Goal: Register for event/course

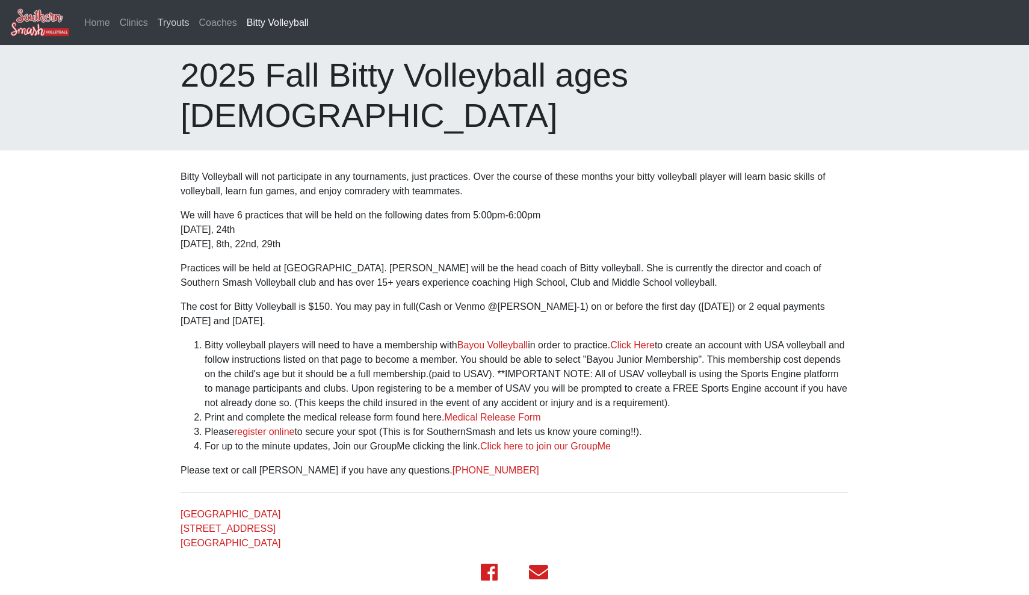
click at [187, 26] on link "Tryouts" at bounding box center [174, 23] width 42 height 24
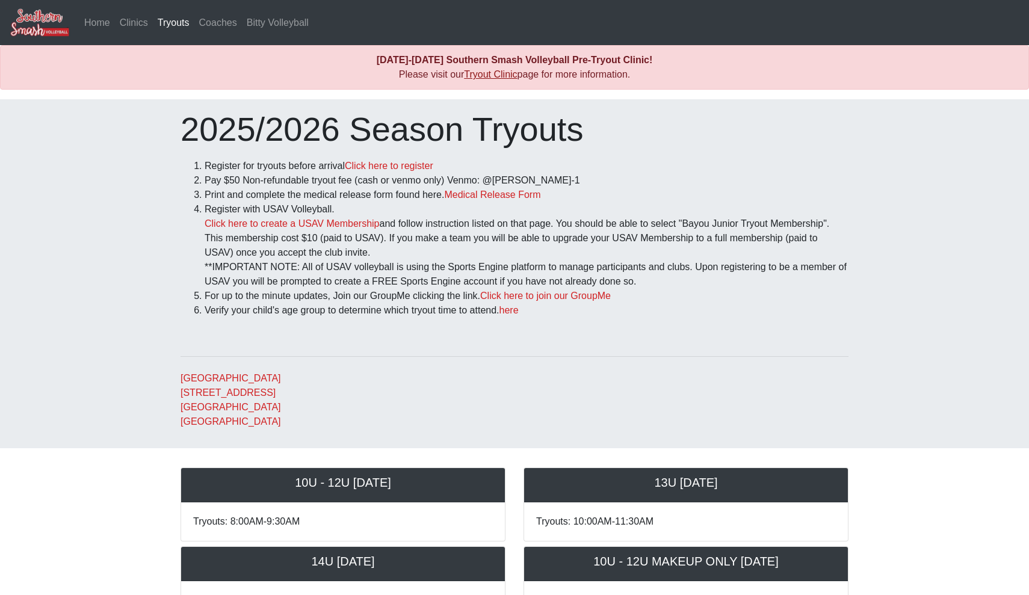
click at [505, 76] on link "Tryout Clinic" at bounding box center [490, 74] width 53 height 10
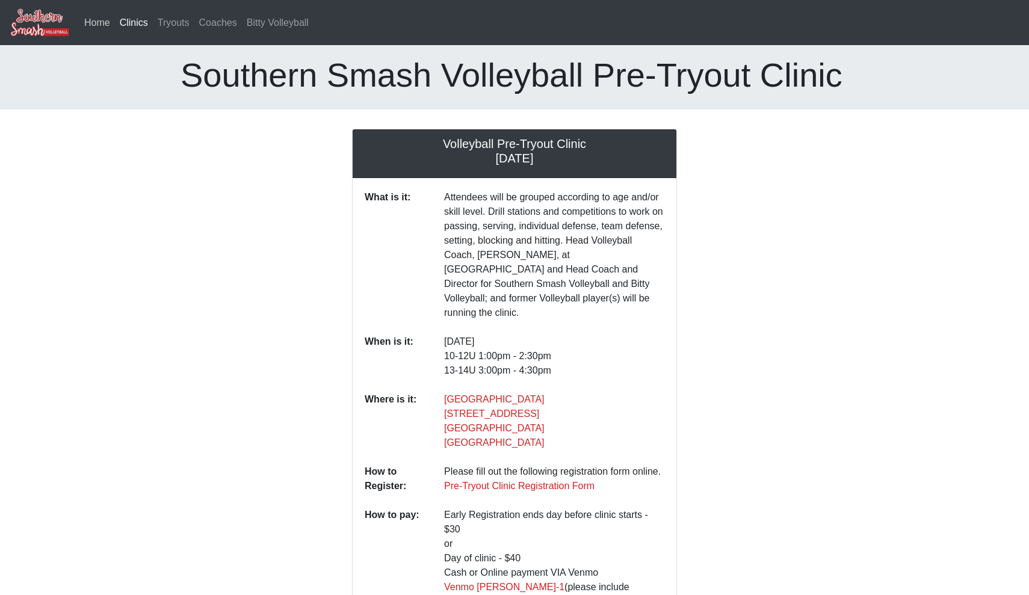
click at [100, 28] on link "Home" at bounding box center [97, 23] width 36 height 24
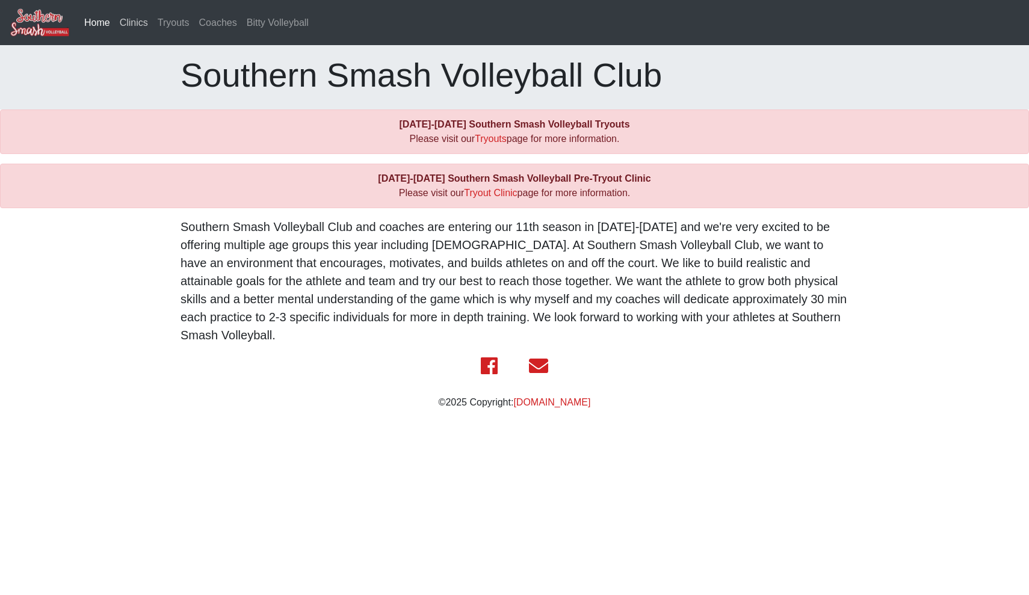
click at [145, 25] on link "Clinics" at bounding box center [134, 23] width 38 height 24
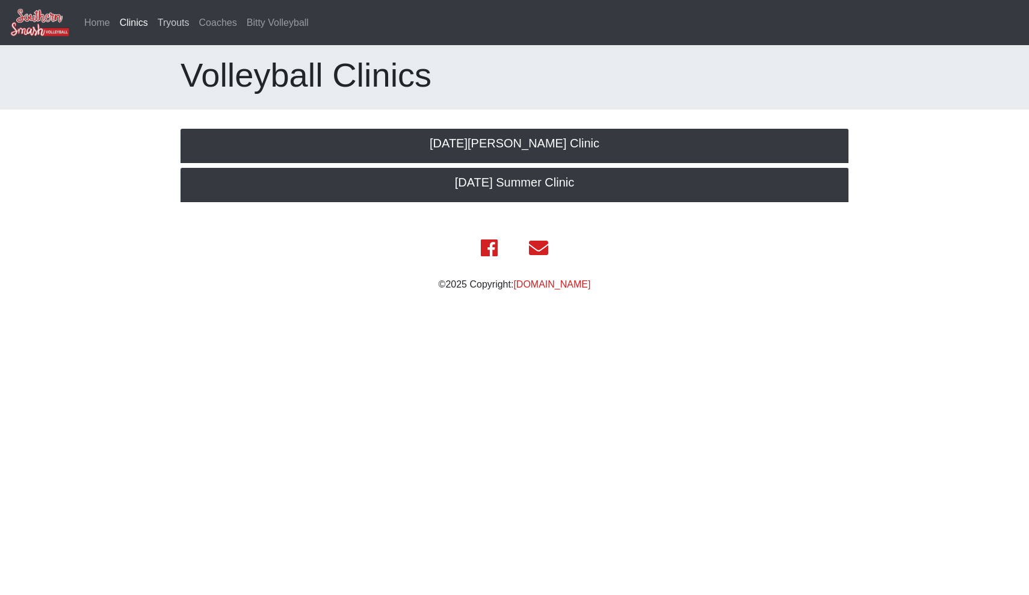
click at [172, 26] on link "Tryouts" at bounding box center [174, 23] width 42 height 24
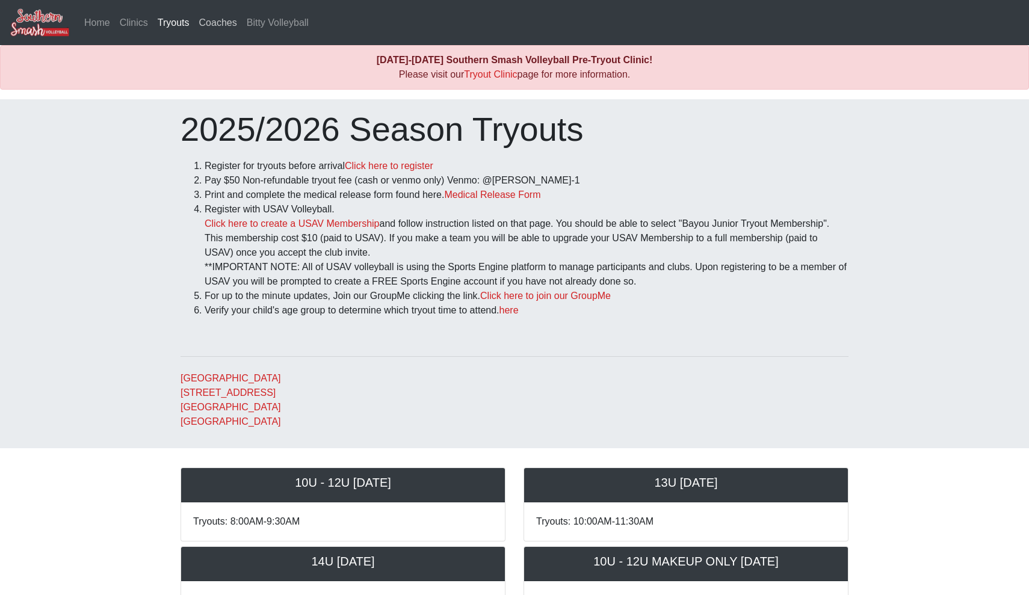
click at [218, 25] on link "Coaches" at bounding box center [218, 23] width 48 height 24
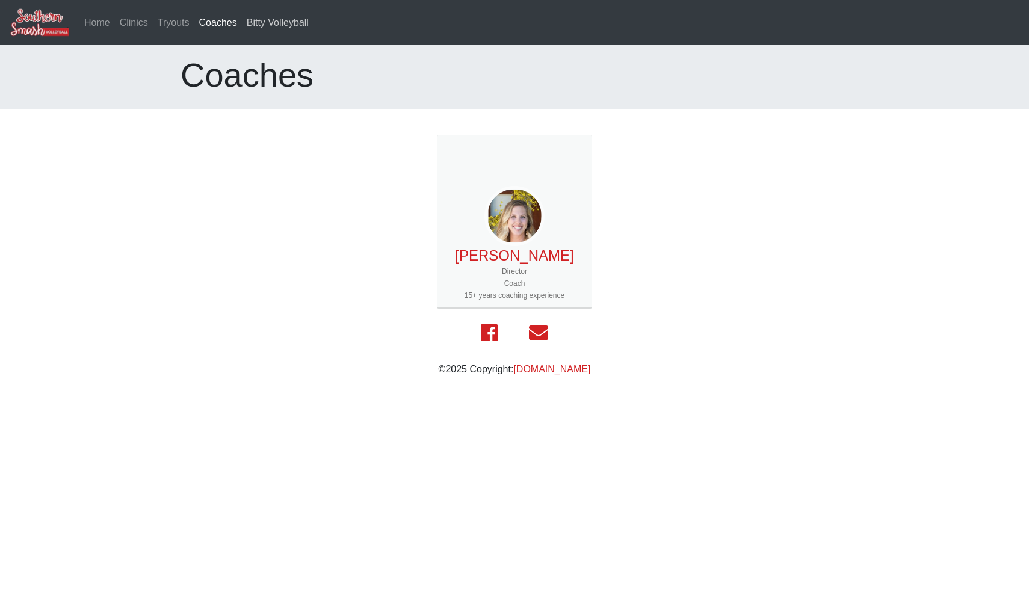
click at [262, 25] on link "Bitty Volleyball" at bounding box center [278, 23] width 72 height 24
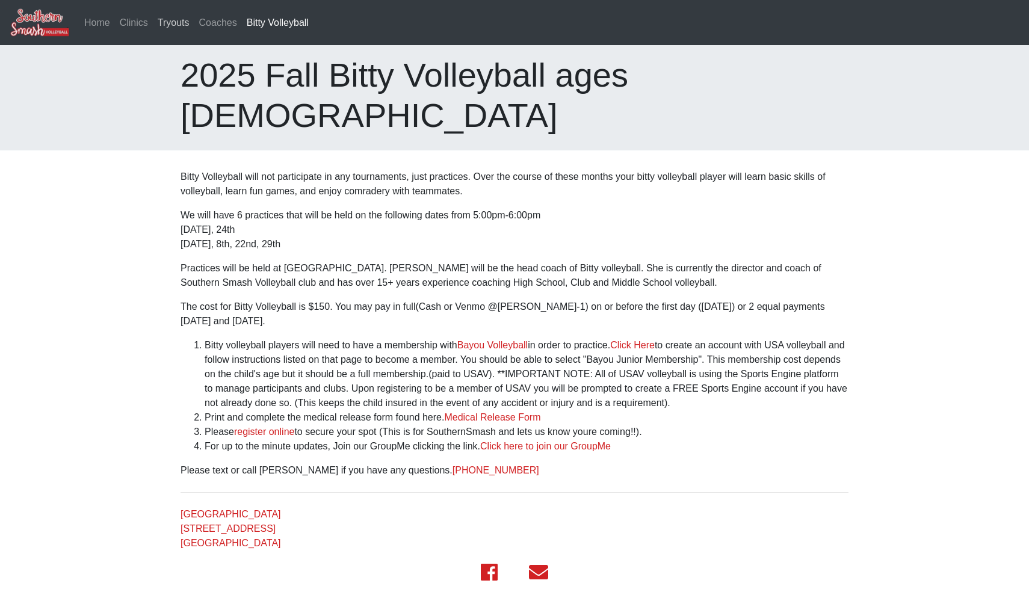
click at [182, 22] on link "Tryouts" at bounding box center [174, 23] width 42 height 24
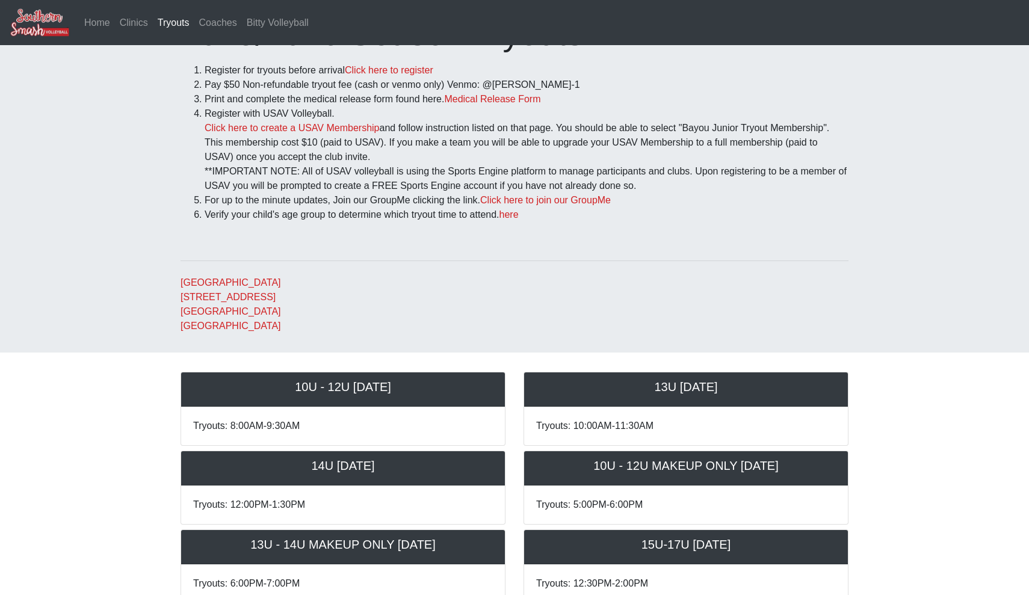
scroll to position [102, 0]
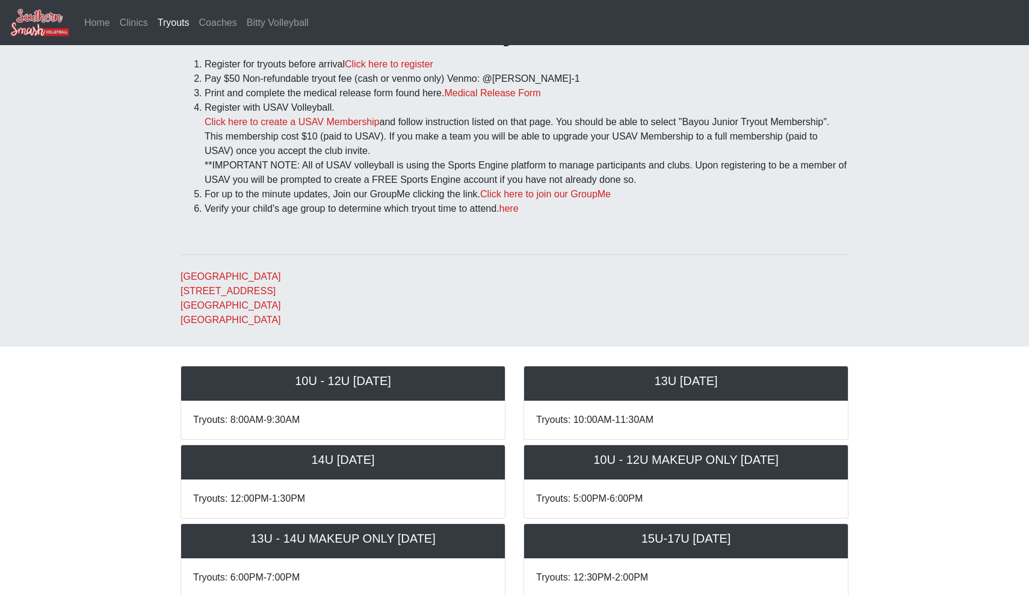
click at [368, 389] on div "10U - 12U Saturday October 18th" at bounding box center [343, 383] width 324 height 34
click at [372, 380] on h5 "10U - 12U Saturday October 18th" at bounding box center [343, 381] width 300 height 14
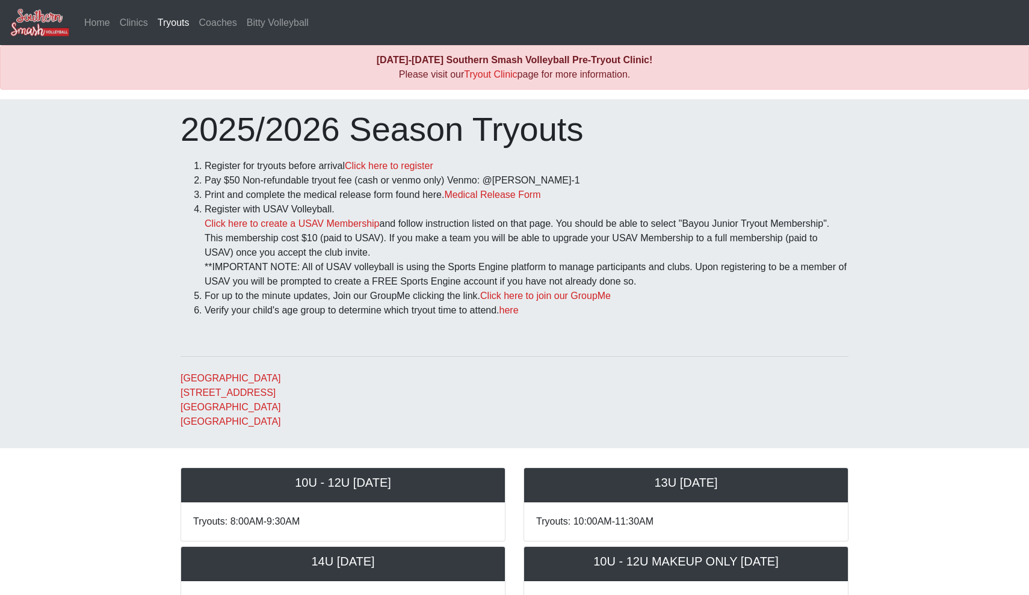
scroll to position [0, 0]
click at [406, 164] on link "Click here to register" at bounding box center [389, 166] width 88 height 10
click at [276, 24] on link "Bitty Volleyball" at bounding box center [278, 23] width 72 height 24
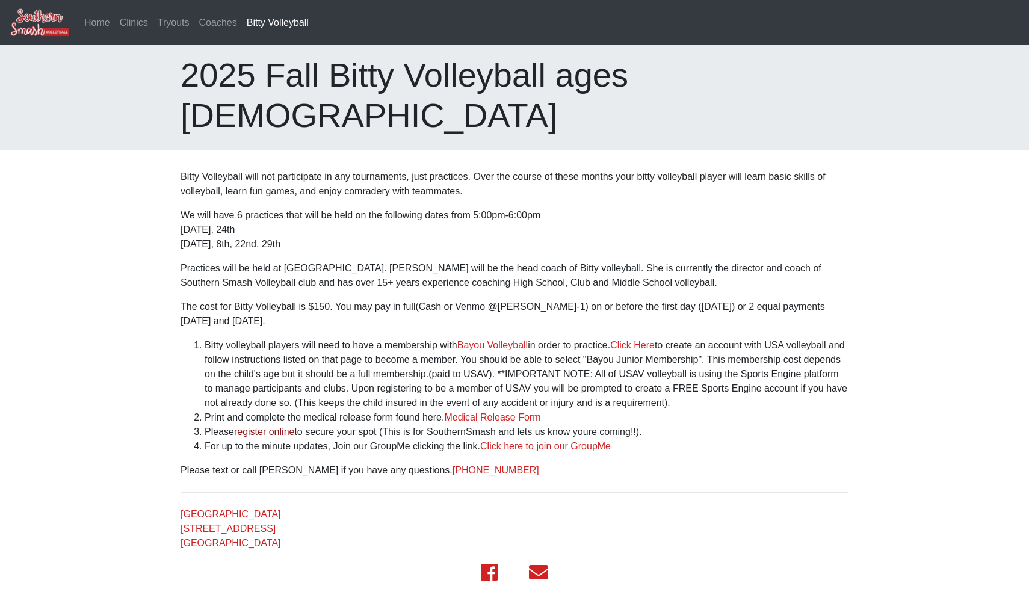
click at [291, 427] on link "register online" at bounding box center [264, 432] width 61 height 10
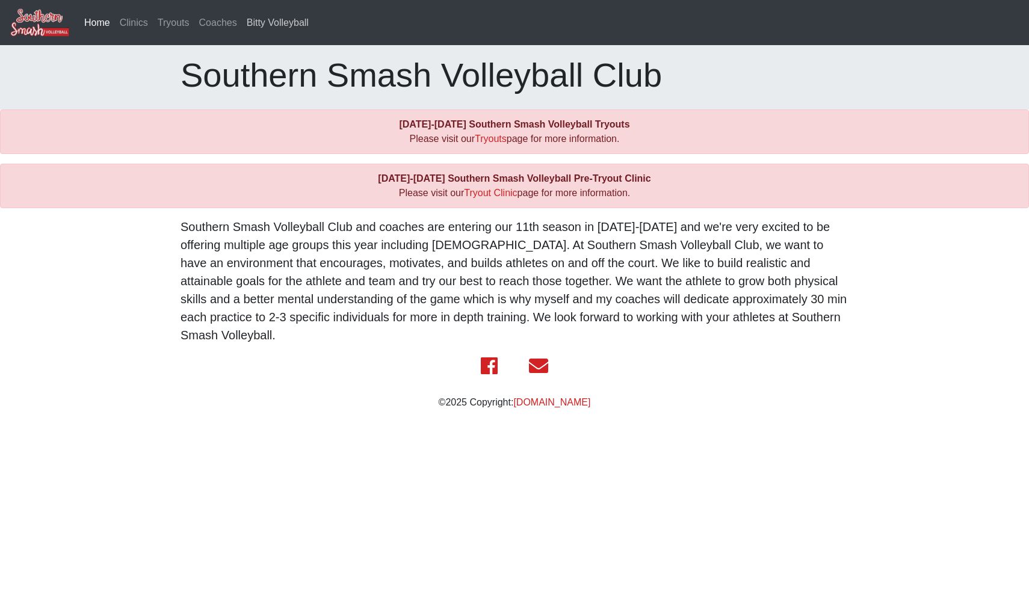
click at [268, 26] on link "Bitty Volleyball" at bounding box center [278, 23] width 72 height 24
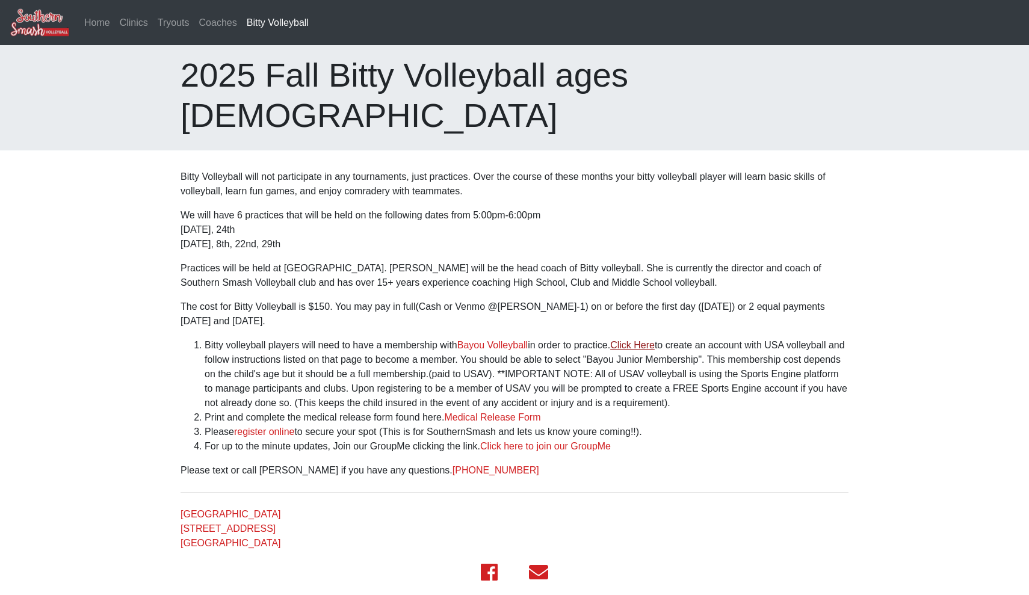
click at [655, 340] on link "Click Here" at bounding box center [632, 345] width 45 height 10
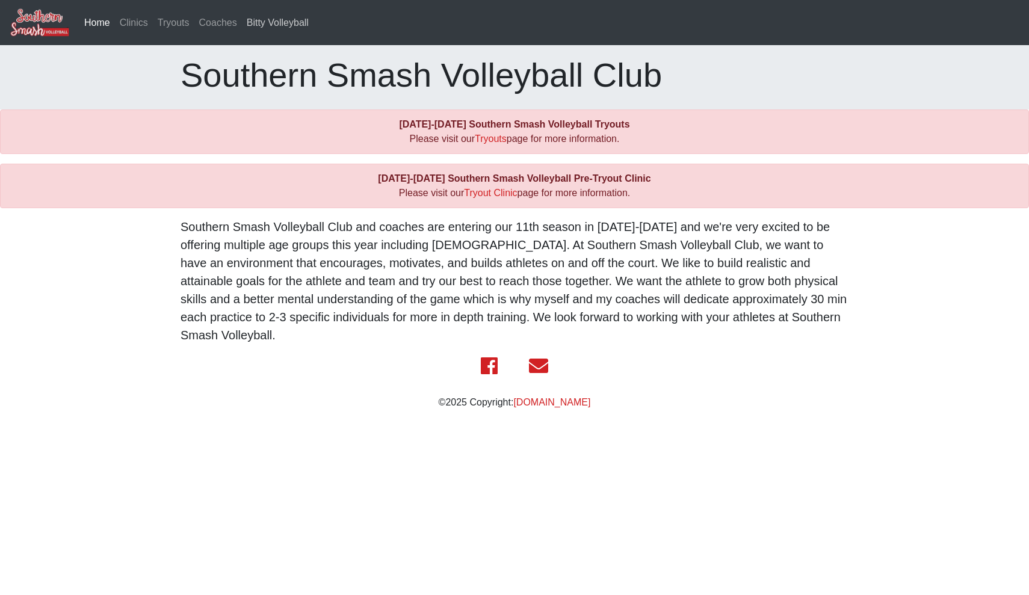
click at [276, 23] on link "Bitty Volleyball" at bounding box center [278, 23] width 72 height 24
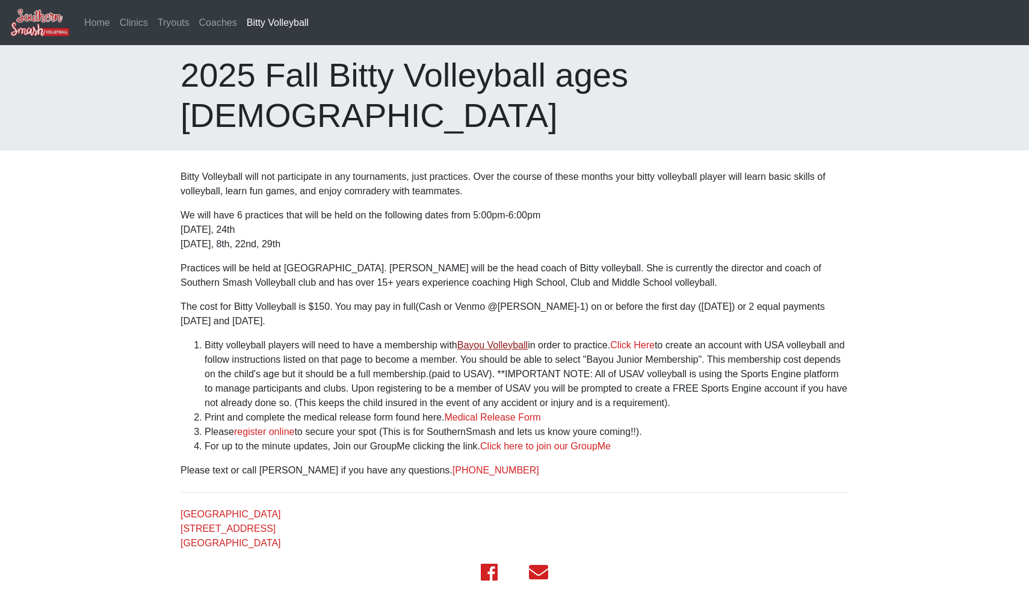
click at [514, 340] on link "Bayou Volleyball" at bounding box center [492, 345] width 70 height 10
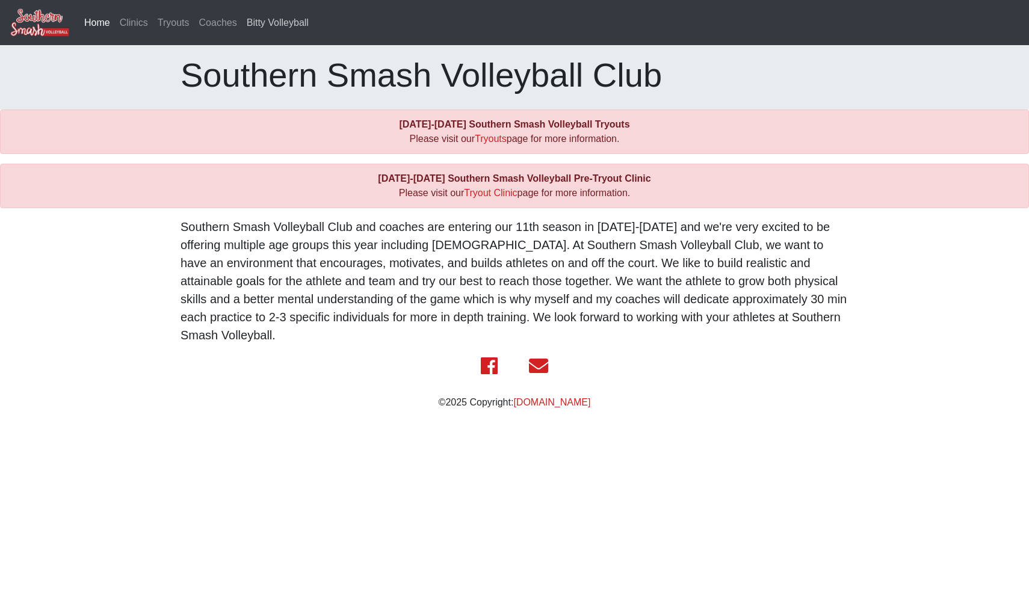
click at [289, 28] on link "Bitty Volleyball" at bounding box center [278, 23] width 72 height 24
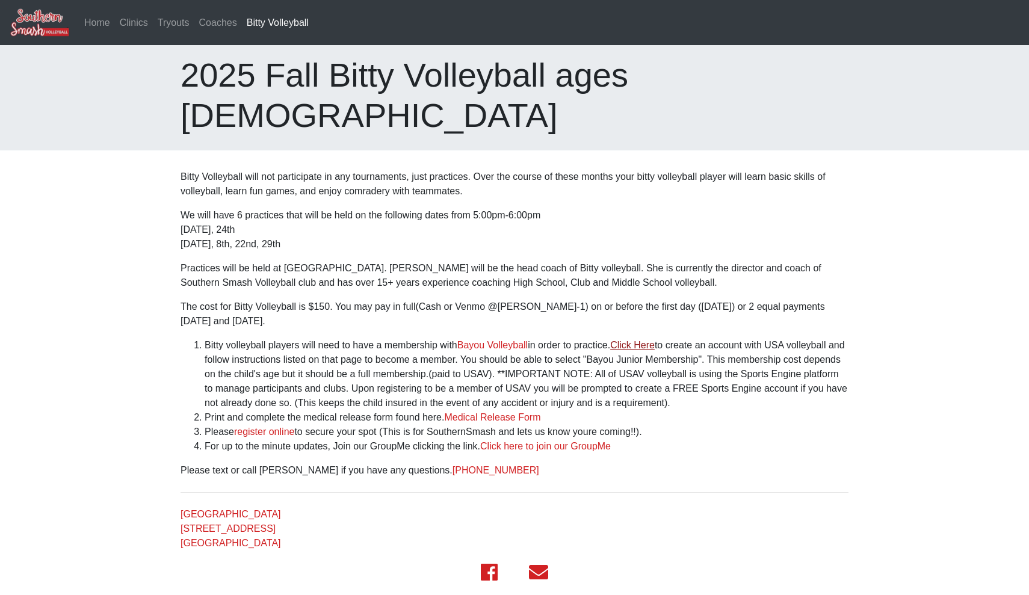
click at [655, 340] on link "Click Here" at bounding box center [632, 345] width 45 height 10
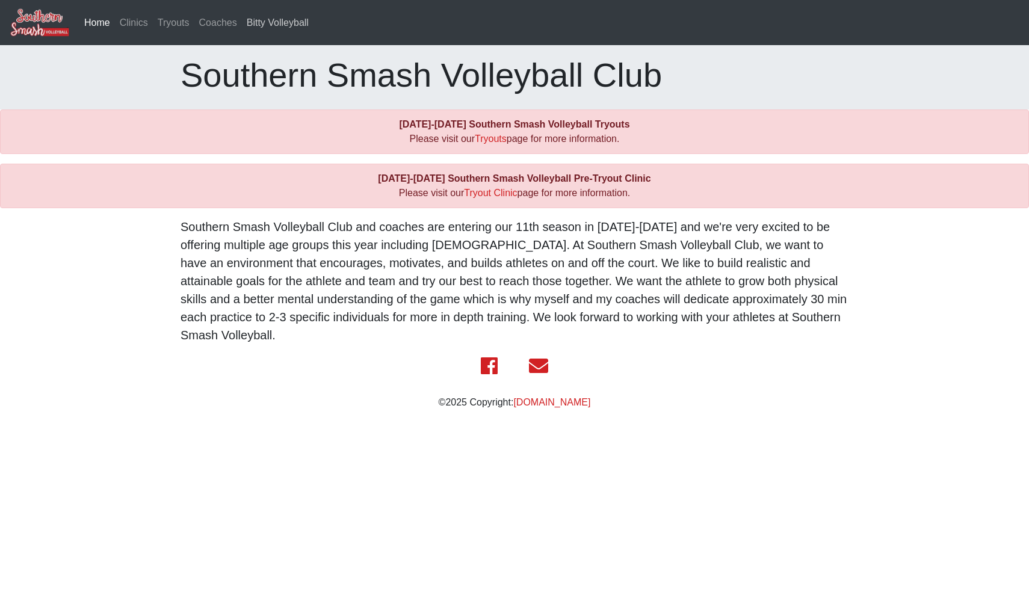
click at [308, 23] on link "Bitty Volleyball" at bounding box center [278, 23] width 72 height 24
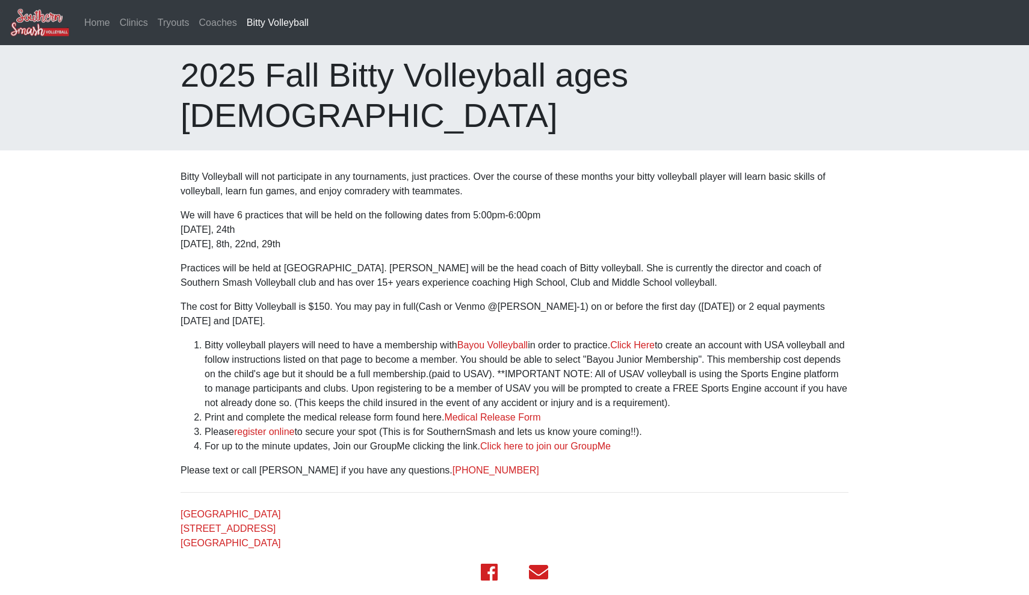
click at [603, 2] on nav "Home Clinics Tryouts Coaches Bitty Volleyball (current)" at bounding box center [514, 22] width 1029 height 45
click at [643, 340] on link "Click Here" at bounding box center [632, 345] width 45 height 10
